Goal: Task Accomplishment & Management: Complete application form

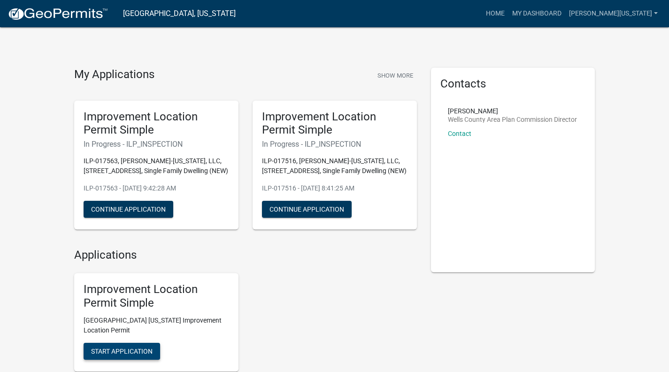
click at [129, 349] on span "Start Application" at bounding box center [122, 351] width 62 height 8
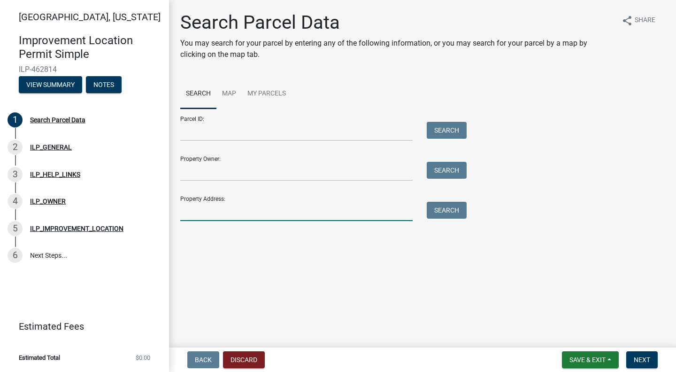
click at [201, 207] on input "Property Address:" at bounding box center [296, 211] width 233 height 19
type input "660 Malfoy"
click at [444, 214] on button "Search" at bounding box center [447, 210] width 40 height 17
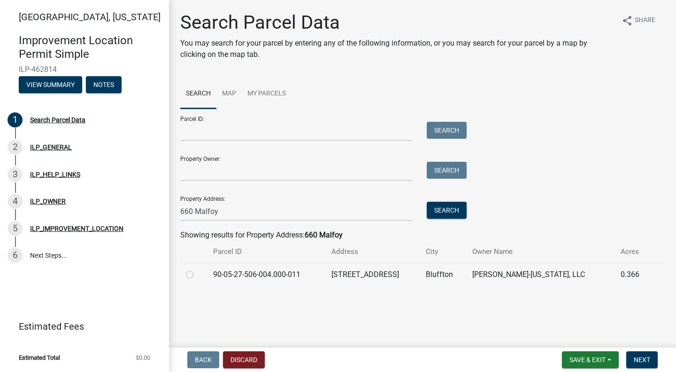
click at [197, 269] on label at bounding box center [197, 269] width 0 height 0
click at [197, 273] on input "radio" at bounding box center [200, 272] width 6 height 6
radio input "true"
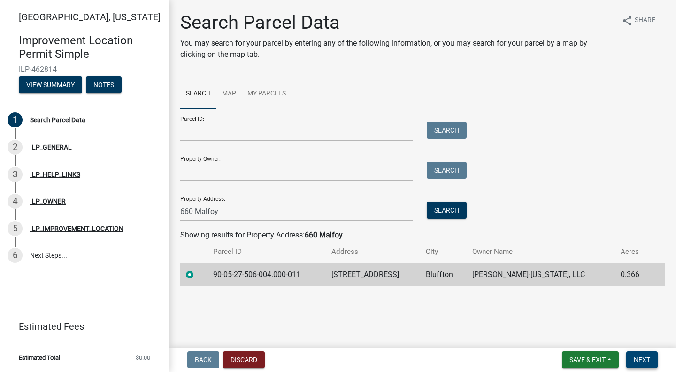
click at [650, 356] on span "Next" at bounding box center [642, 360] width 16 height 8
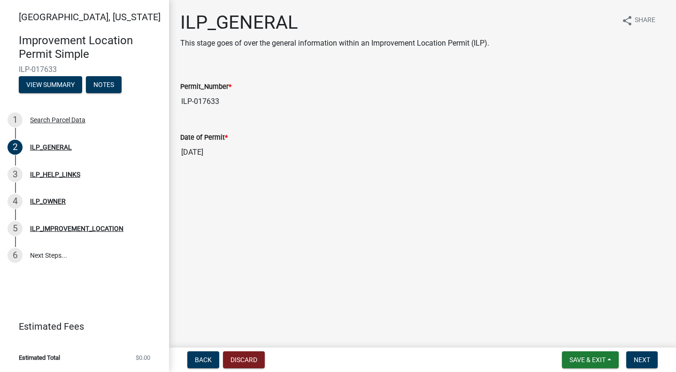
drag, startPoint x: 637, startPoint y: 294, endPoint x: 642, endPoint y: 312, distance: 19.3
click at [642, 312] on main "ILP_GENERAL This stage goes of over the general information within an Improveme…" at bounding box center [422, 171] width 507 height 343
click at [637, 360] on span "Next" at bounding box center [642, 360] width 16 height 8
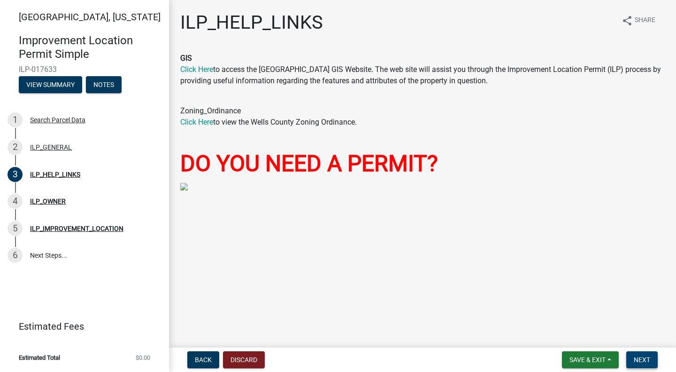
click at [647, 355] on button "Next" at bounding box center [642, 359] width 31 height 17
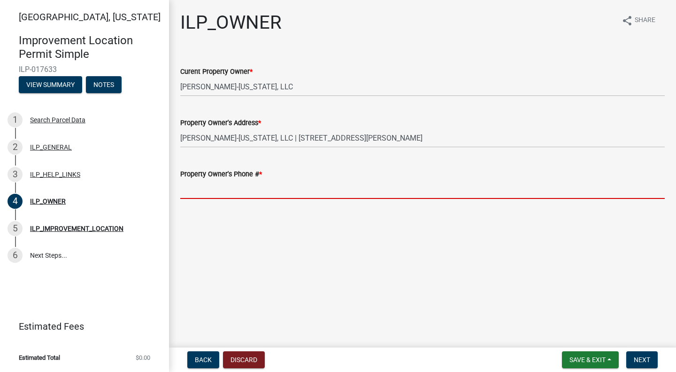
click at [256, 185] on input "Property Owner's Phone # *" at bounding box center [422, 188] width 485 height 19
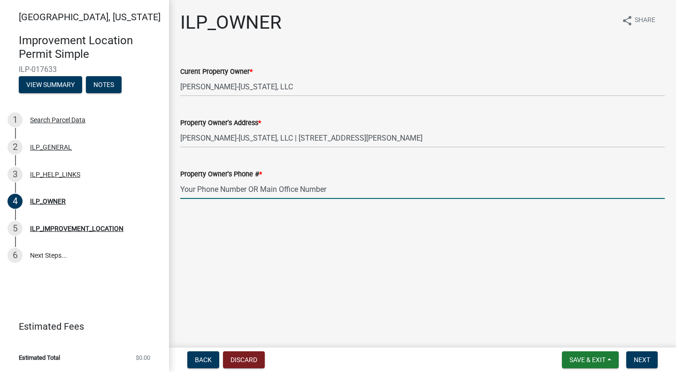
type input "Your Phone Number OR Main Office Number"
drag, startPoint x: 333, startPoint y: 189, endPoint x: 176, endPoint y: 194, distance: 157.4
click at [178, 194] on div "Property Owner's Phone # * Your Phone Number OR Main Office Number" at bounding box center [422, 177] width 499 height 44
type input "2604904131"
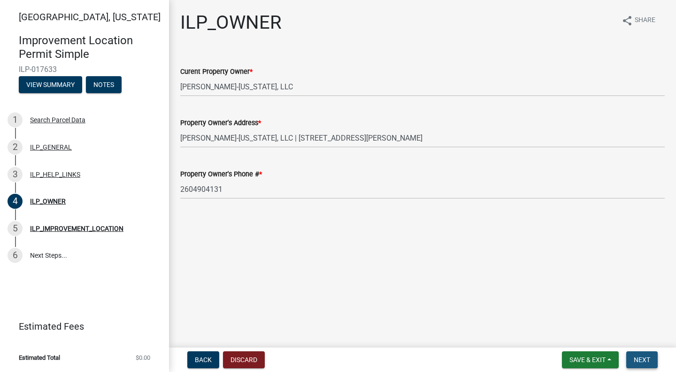
click at [643, 359] on span "Next" at bounding box center [642, 360] width 16 height 8
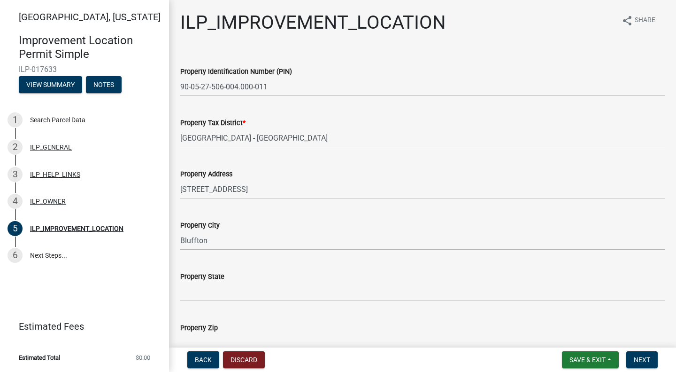
click at [69, 64] on div "Improvement Location Permit Simple ILP-017633 View Summary Notes" at bounding box center [85, 60] width 154 height 69
drag, startPoint x: 56, startPoint y: 70, endPoint x: 12, endPoint y: 68, distance: 44.2
click at [12, 68] on div "Improvement Location Permit Simple ILP-017633 View Summary Notes" at bounding box center [85, 60] width 154 height 69
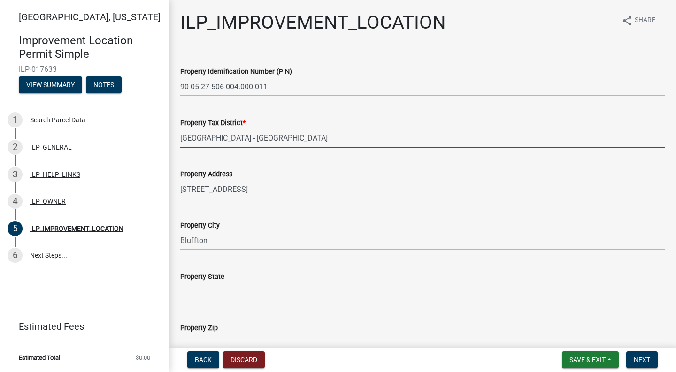
click at [476, 128] on input "[GEOGRAPHIC_DATA] - [GEOGRAPHIC_DATA]" at bounding box center [422, 137] width 485 height 19
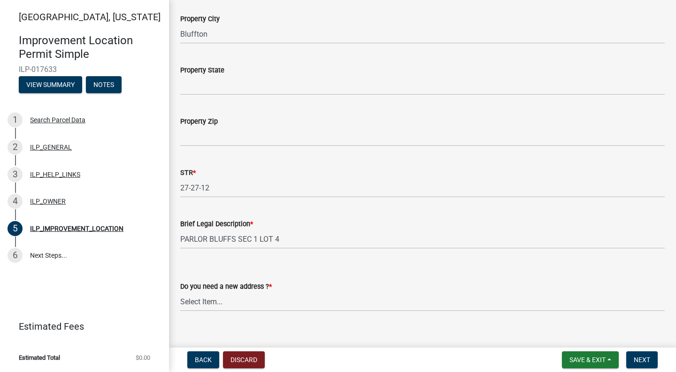
scroll to position [207, 0]
click at [209, 81] on input "Property State" at bounding box center [422, 84] width 485 height 19
type input "IN"
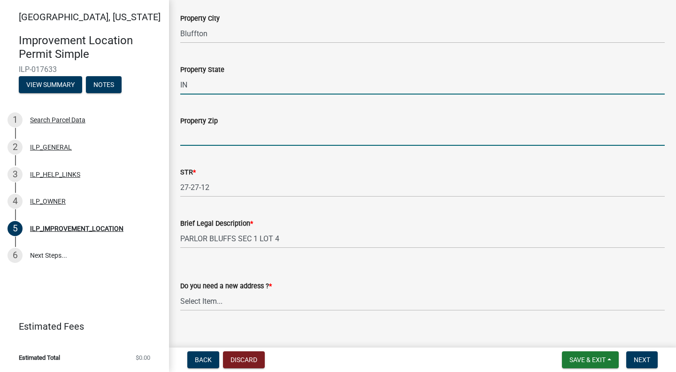
click at [213, 135] on input "Property Zip" at bounding box center [422, 135] width 485 height 19
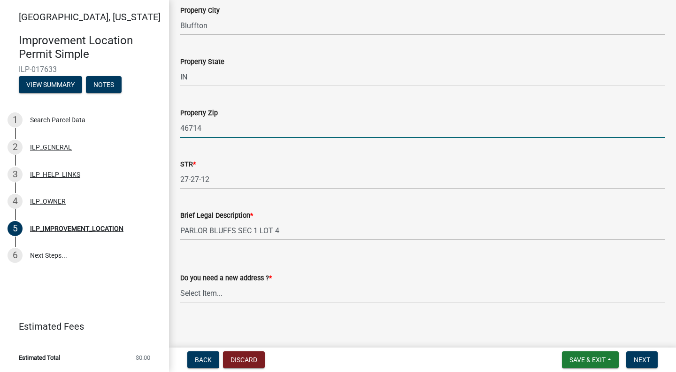
scroll to position [219, 0]
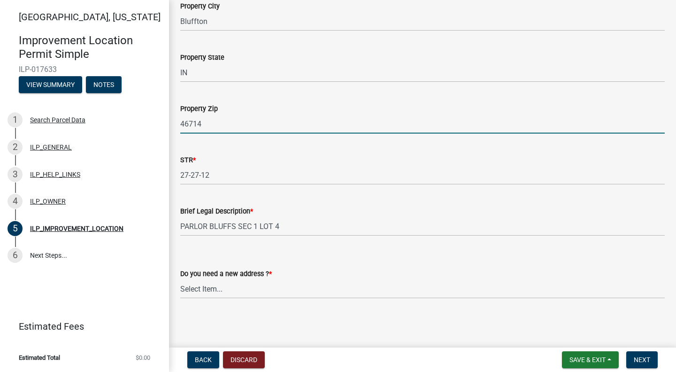
type input "46714"
click at [259, 290] on select "Select Item... YES NO" at bounding box center [422, 288] width 485 height 19
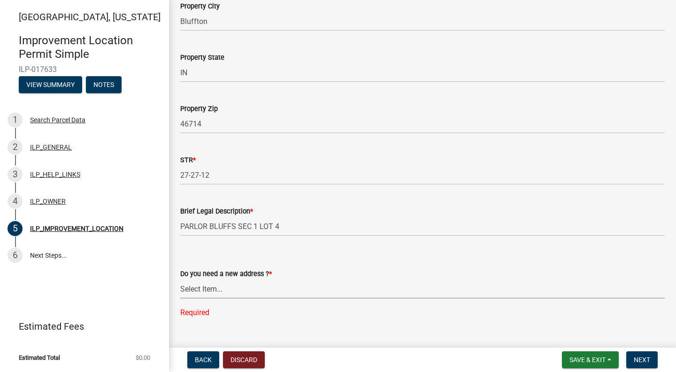
scroll to position [238, 0]
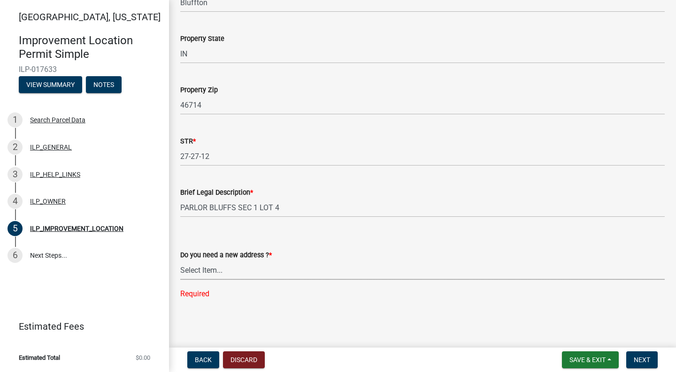
click at [290, 272] on select "Select Item... YES NO" at bounding box center [422, 269] width 485 height 19
click at [200, 295] on div "Required" at bounding box center [422, 293] width 485 height 11
click at [210, 272] on select "Select Item... YES NO" at bounding box center [422, 269] width 485 height 19
click at [180, 279] on select "Select Item... YES NO" at bounding box center [422, 269] width 485 height 19
select select "03ef64e6-f0ff-43c9-aded-972c487e3507"
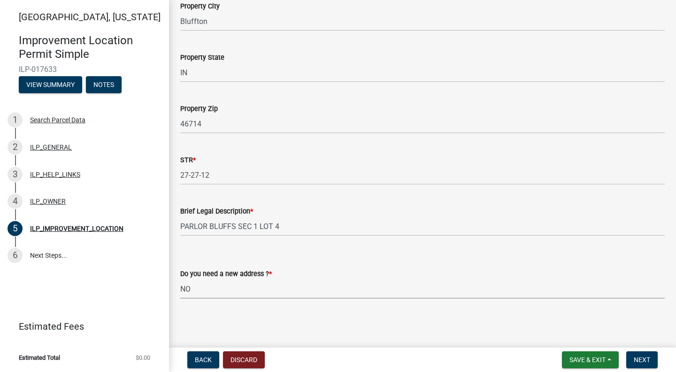
scroll to position [219, 0]
click at [644, 360] on span "Next" at bounding box center [642, 360] width 16 height 8
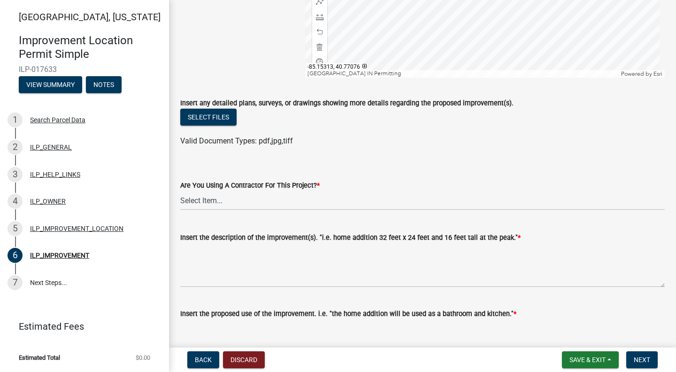
scroll to position [210, 0]
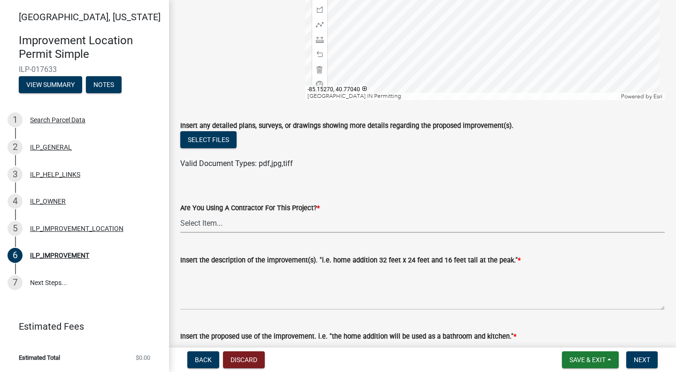
click at [306, 219] on select "Select Item... YES NO" at bounding box center [422, 222] width 485 height 19
click at [180, 213] on select "Select Item... YES NO" at bounding box center [422, 222] width 485 height 19
select select "d0c397cf-92c1-4d75-b08b-a5d0ada822ad"
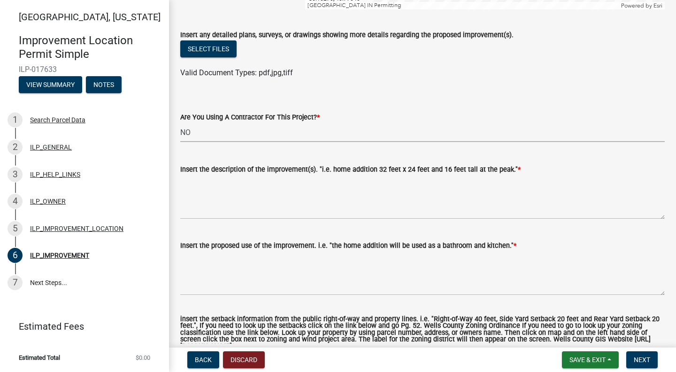
scroll to position [293, 0]
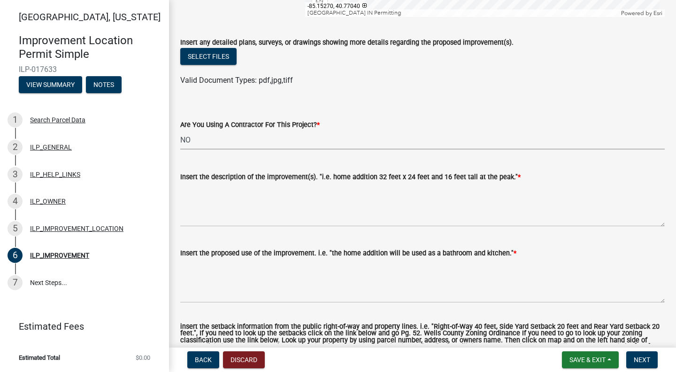
click at [373, 139] on select "Select Item... YES NO" at bounding box center [422, 139] width 485 height 19
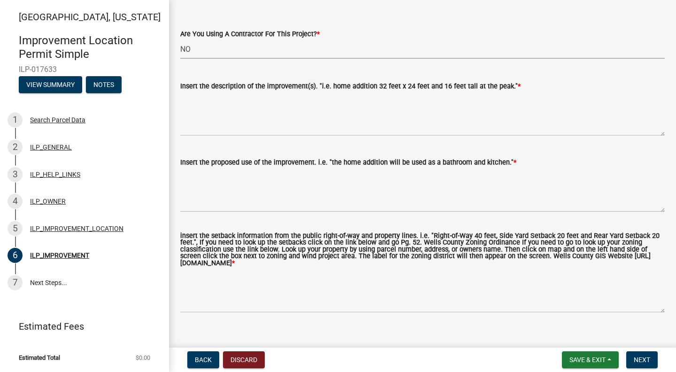
scroll to position [397, 0]
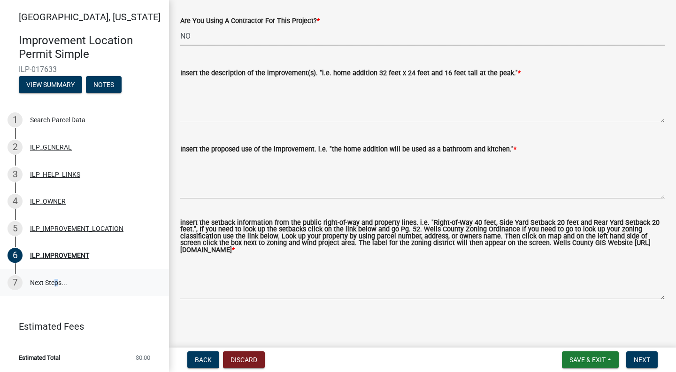
click at [52, 286] on link "7 Next Steps..." at bounding box center [84, 282] width 169 height 27
click at [79, 281] on link "7 Next Steps..." at bounding box center [84, 282] width 169 height 27
click at [638, 359] on span "Next" at bounding box center [642, 360] width 16 height 8
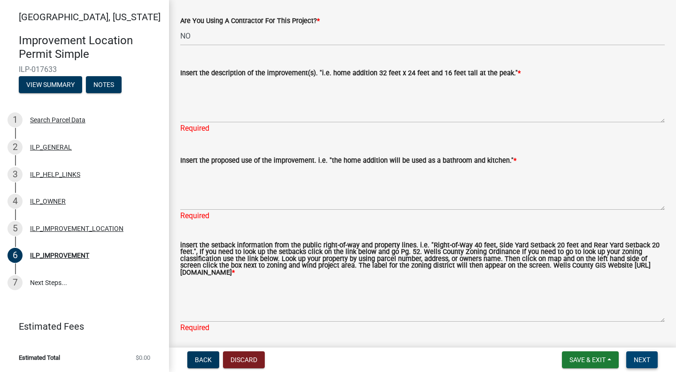
scroll to position [431, 0]
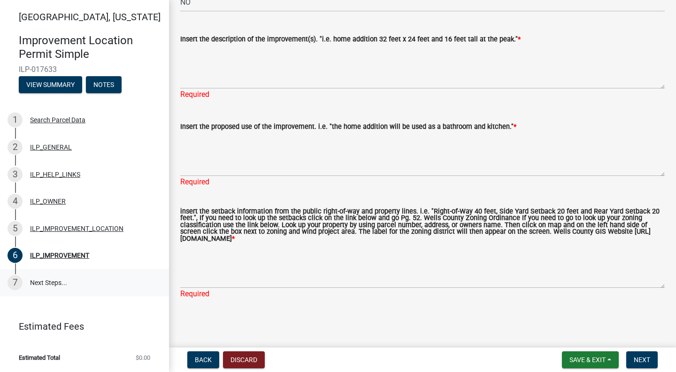
click at [47, 276] on link "7 Next Steps..." at bounding box center [84, 282] width 169 height 27
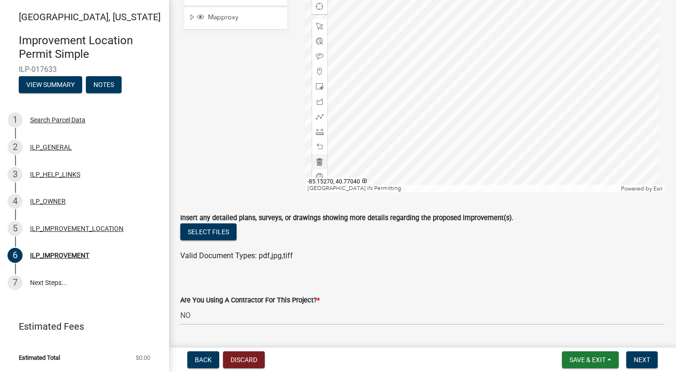
scroll to position [0, 0]
